Goal: Task Accomplishment & Management: Manage account settings

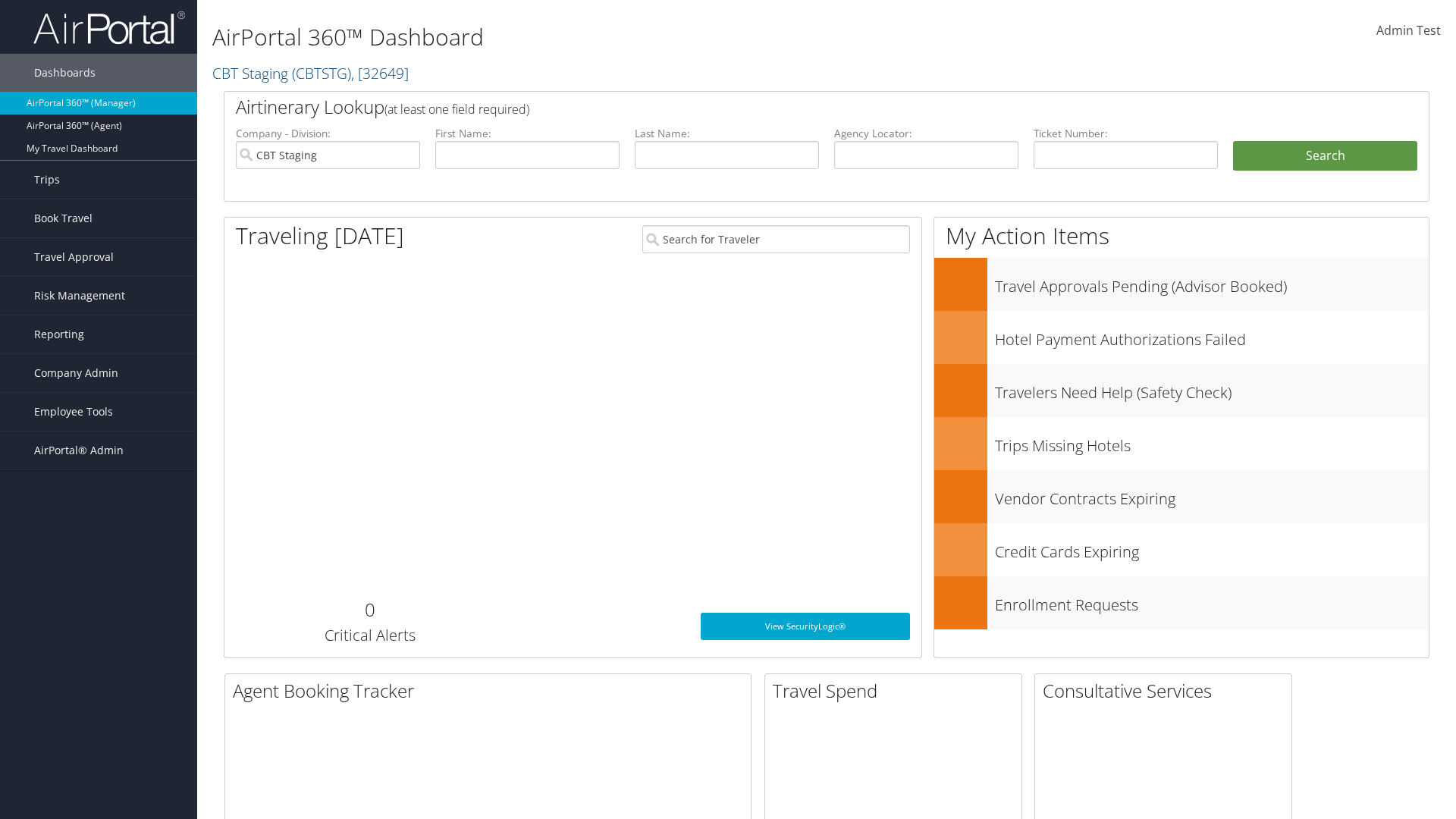
click at [98, 373] on span "Company Admin" at bounding box center [76, 373] width 84 height 38
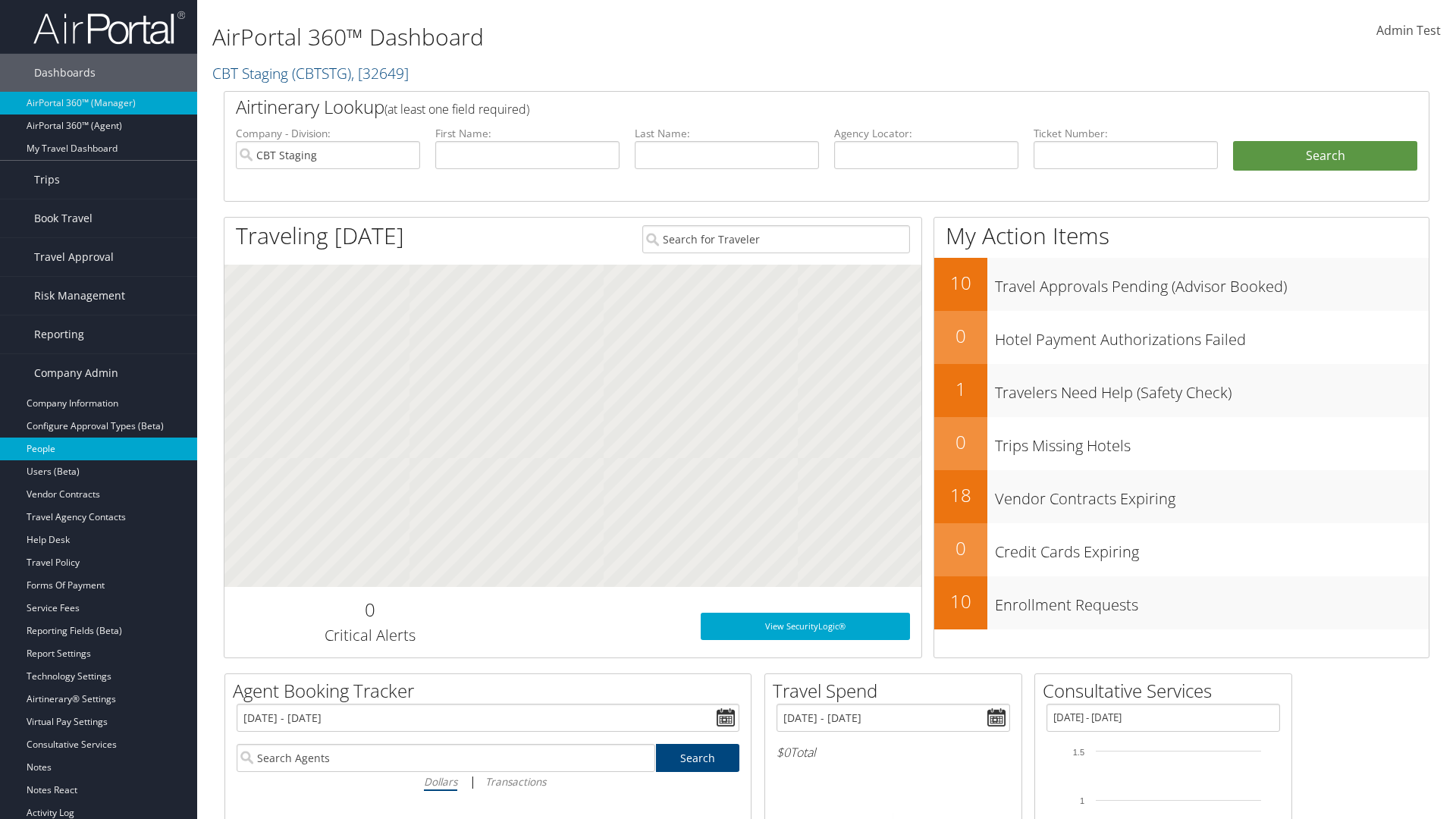
click at [98, 449] on link "People" at bounding box center [98, 448] width 197 height 23
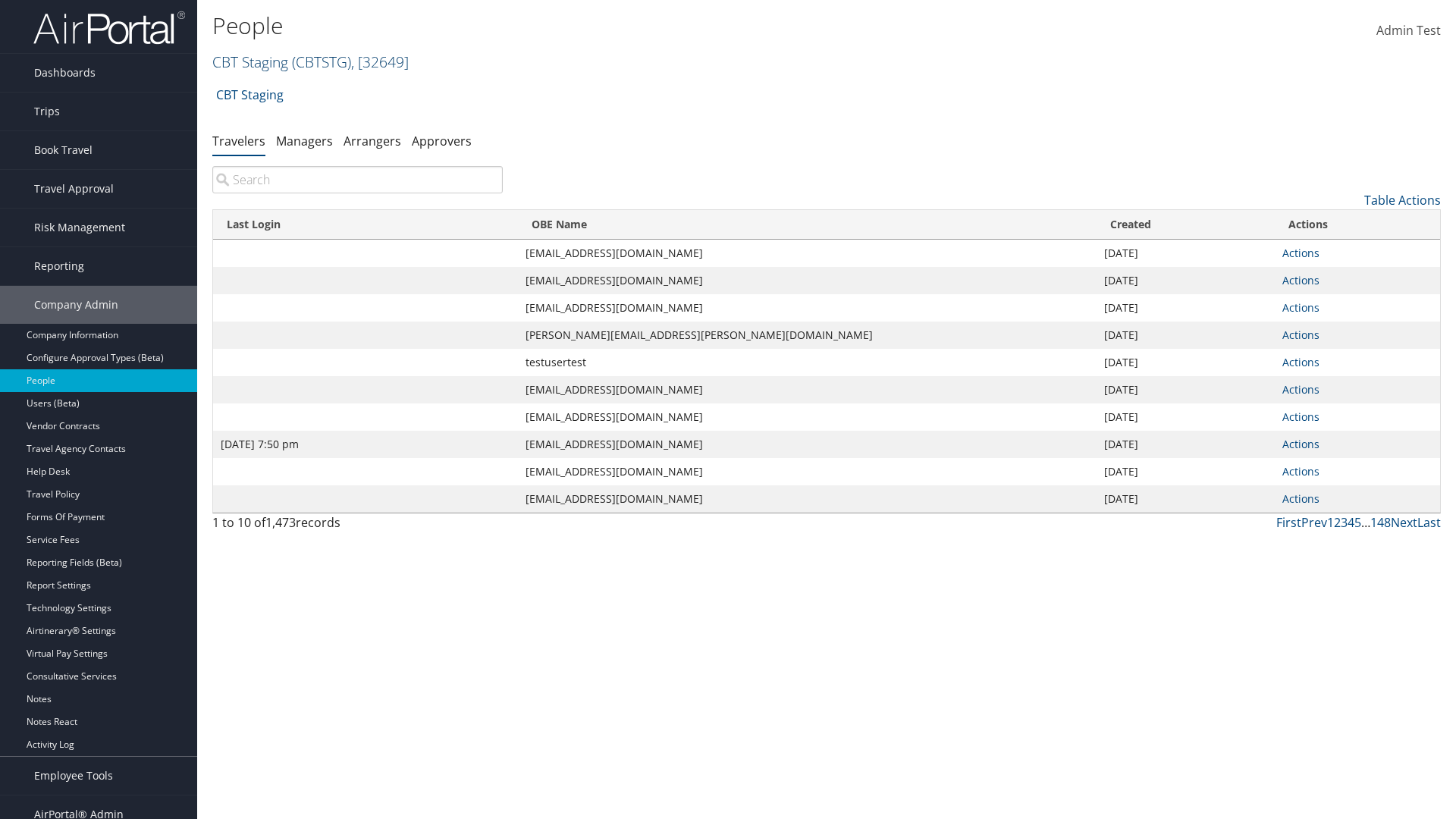
click at [251, 62] on link "CBT Staging ( CBTSTG ) , [ 32649 ]" at bounding box center [311, 62] width 197 height 21
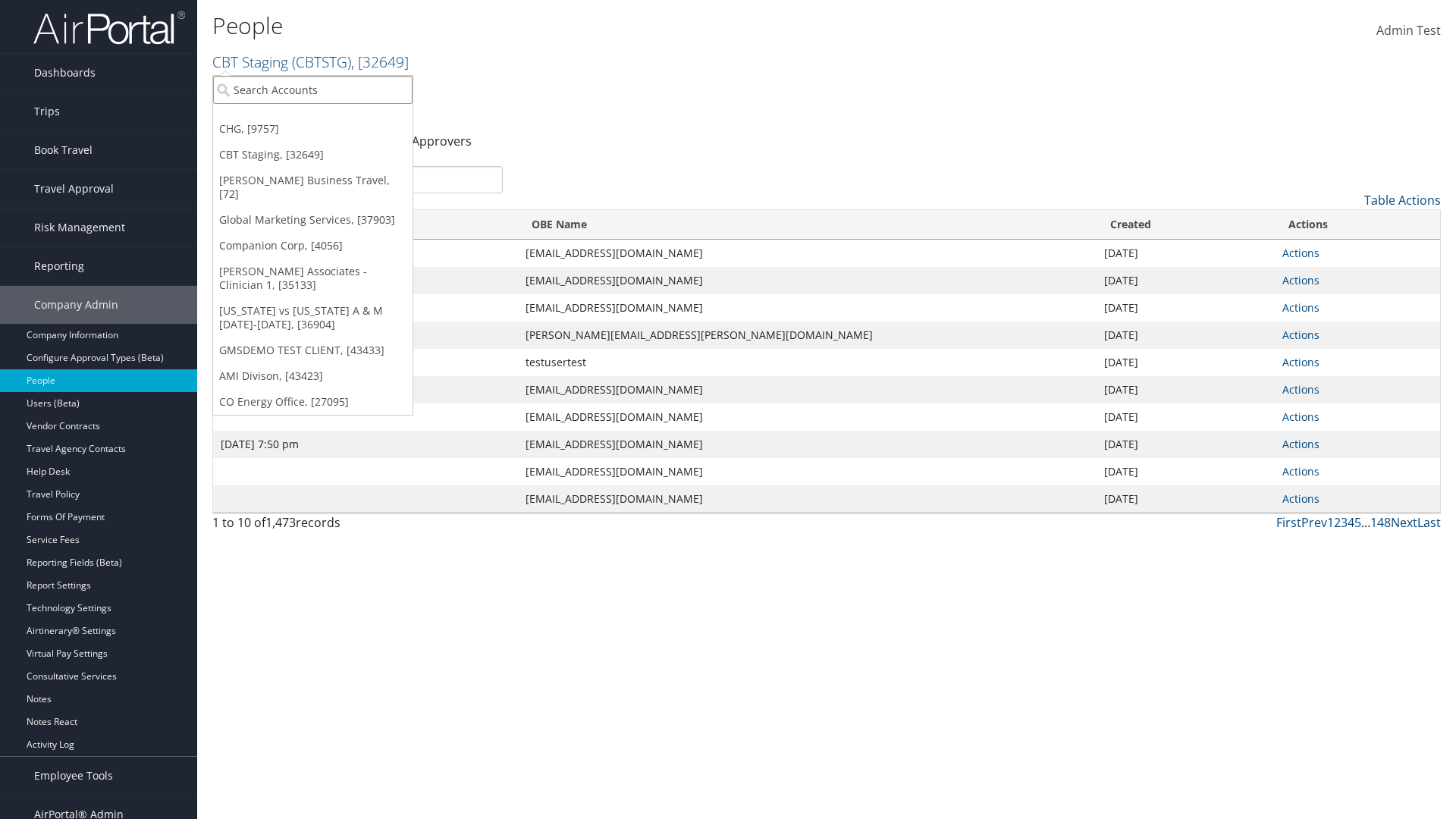
click at [312, 90] on input "search" at bounding box center [312, 90] width 199 height 28
type input "Global Marketing Services"
click at [327, 117] on div "Global Marketing Services (301946), [37903]" at bounding box center [326, 117] width 244 height 14
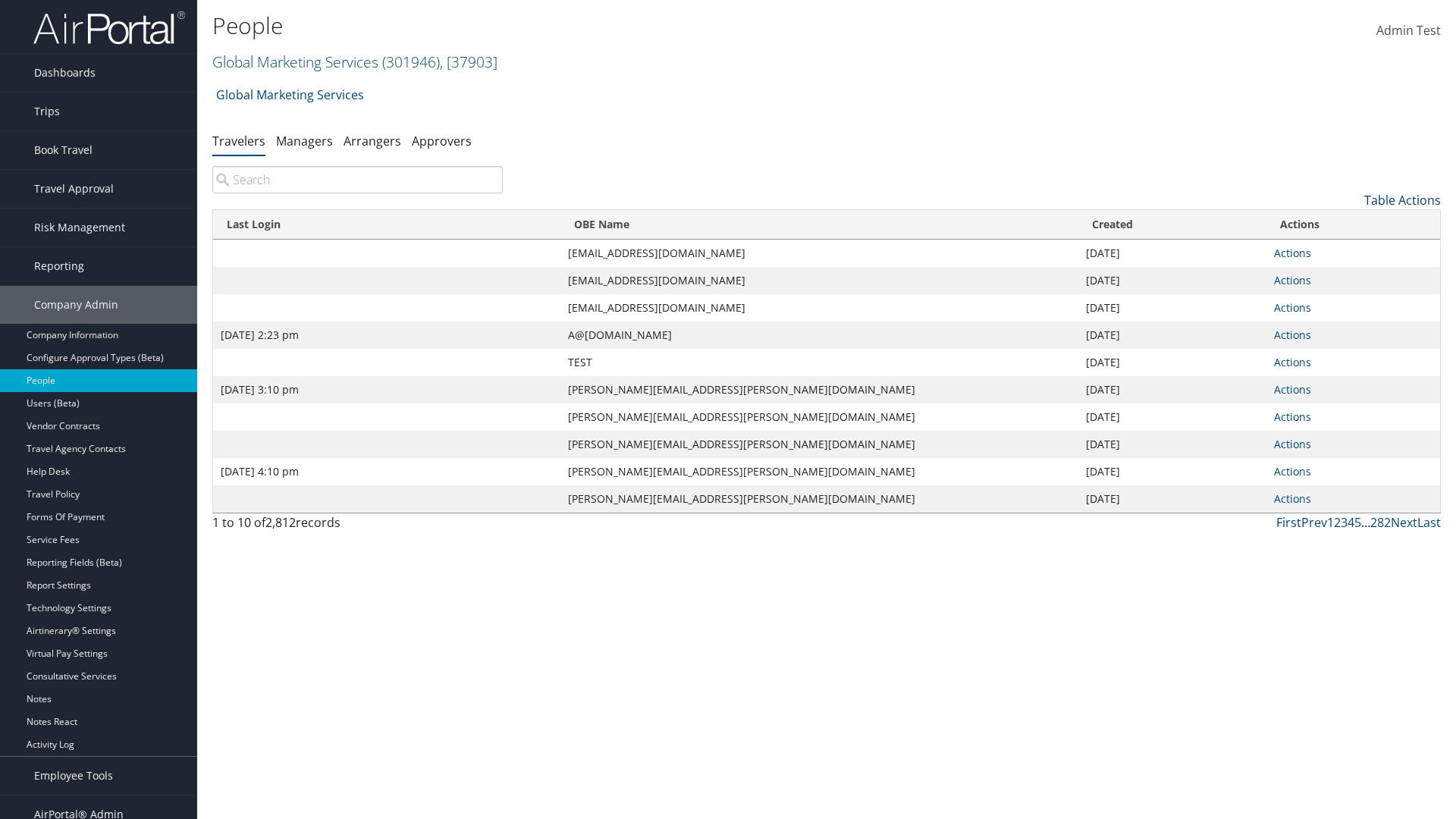
click at [1402, 200] on link "Table Actions" at bounding box center [1403, 200] width 77 height 17
click at [1340, 276] on link "Column Visibility" at bounding box center [1340, 276] width 199 height 26
